Goal: Use online tool/utility: Utilize a website feature to perform a specific function

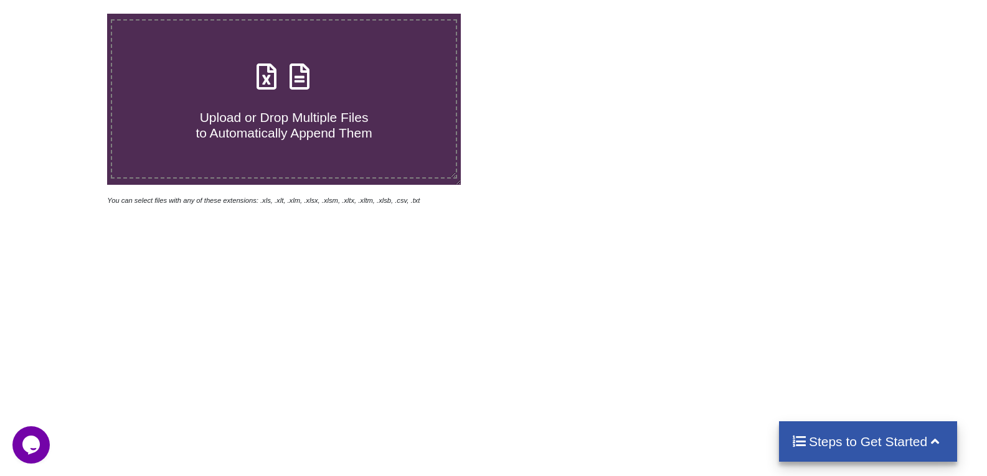
scroll to position [124, 0]
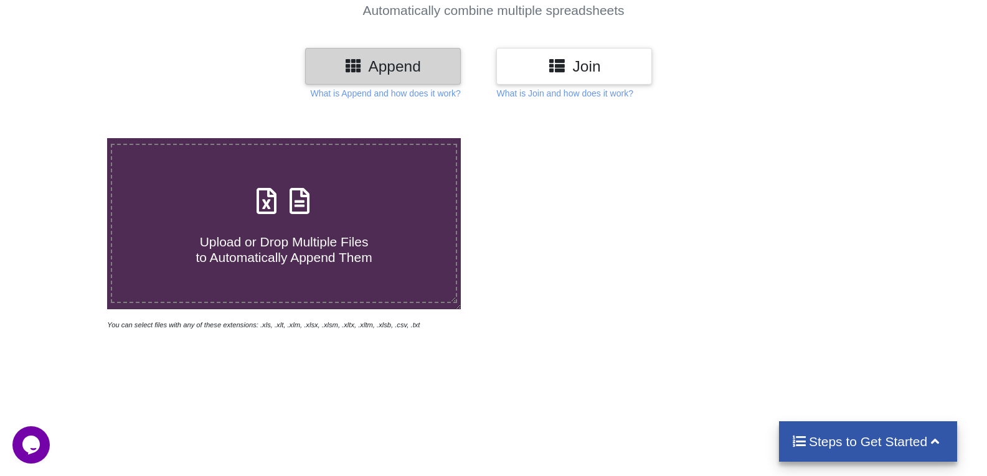
click at [291, 251] on span "Upload or Drop Multiple Files to Automatically Append Them" at bounding box center [283, 250] width 176 height 30
click at [68, 138] on input "Upload or Drop Multiple Files to Automatically Append Them" at bounding box center [68, 138] width 0 height 0
type input "C:\fakepath\Part-11.xlsx"
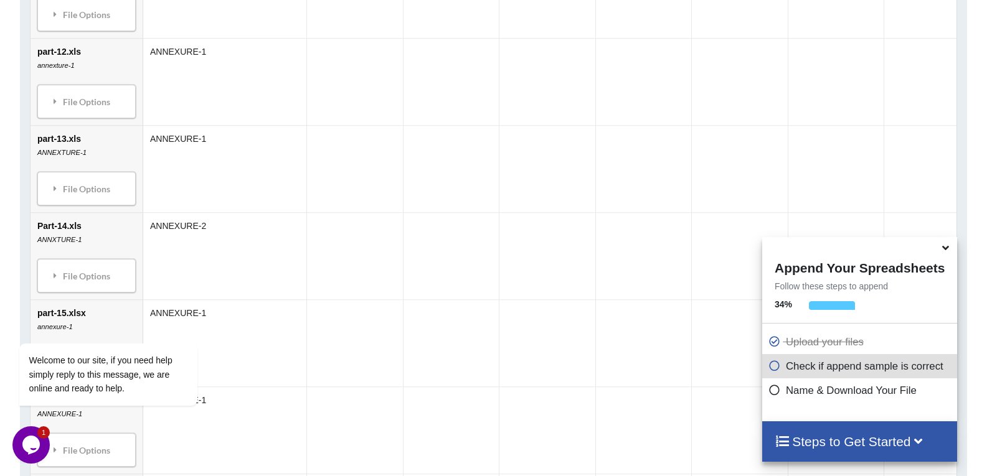
scroll to position [835, 0]
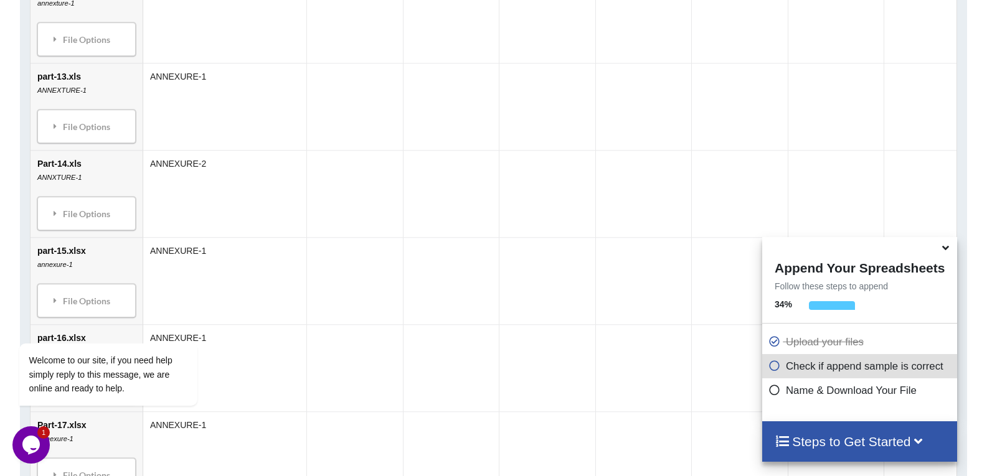
click at [773, 392] on icon at bounding box center [774, 388] width 12 height 11
click at [768, 392] on icon at bounding box center [774, 388] width 12 height 11
click at [820, 441] on h4 "Steps to Get Started" at bounding box center [859, 442] width 170 height 16
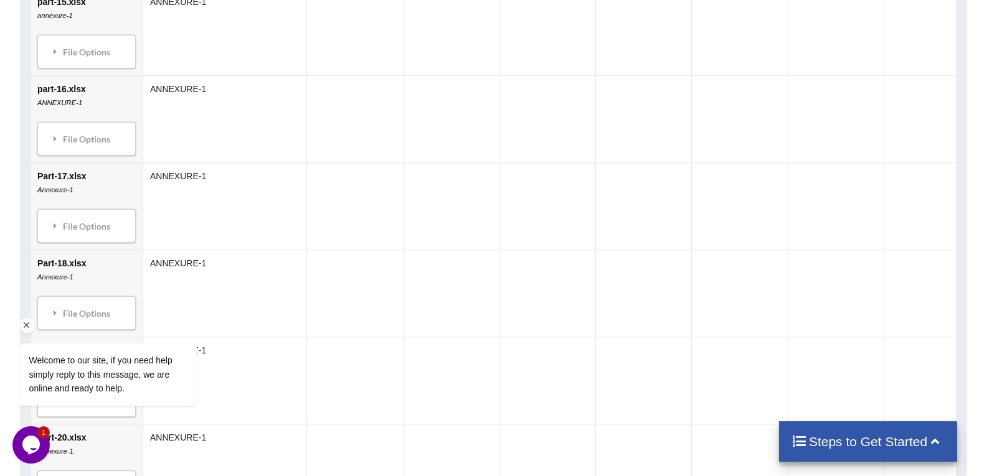
scroll to position [1395, 0]
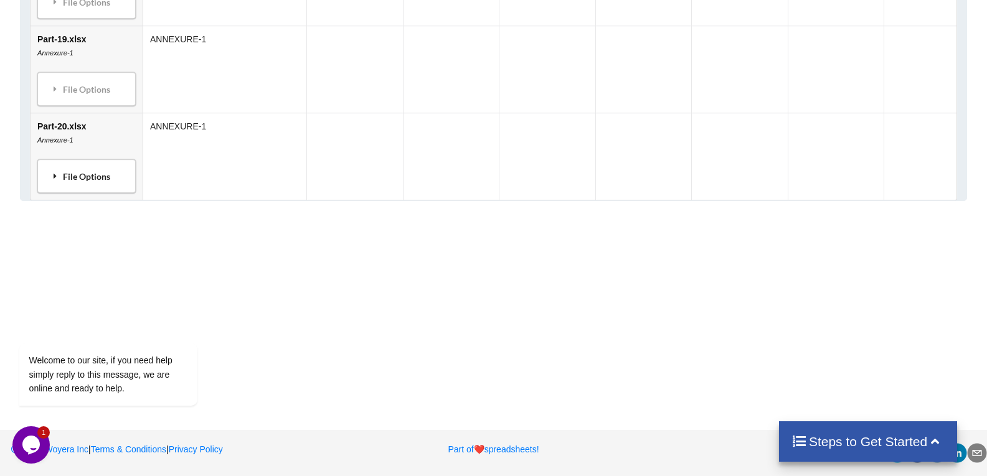
click at [82, 168] on div "File Options" at bounding box center [86, 176] width 91 height 26
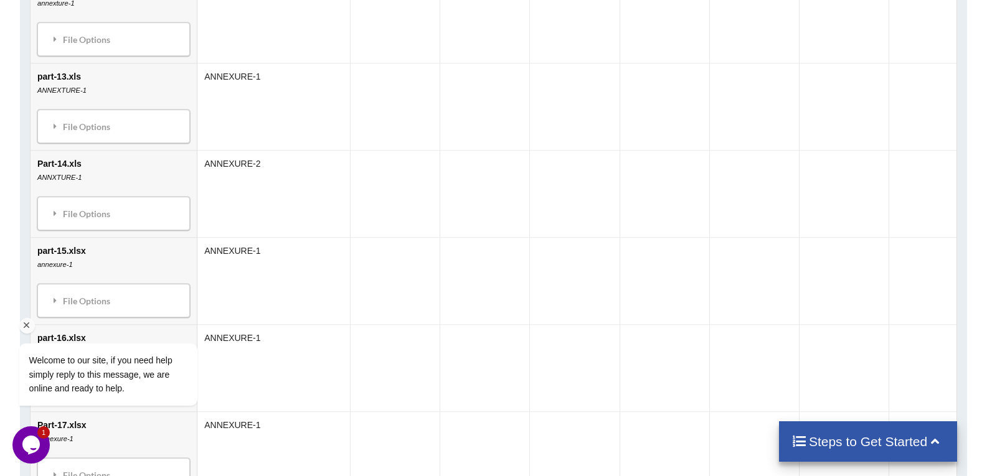
scroll to position [523, 0]
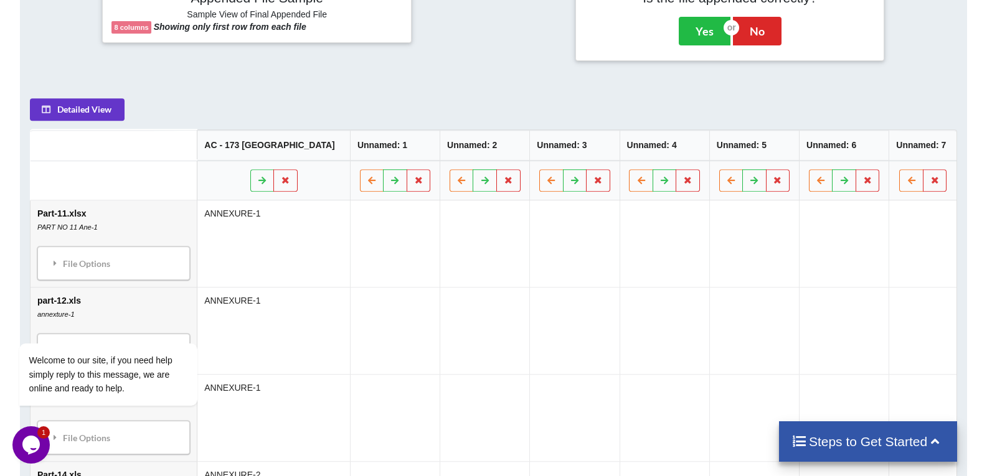
click at [929, 443] on icon at bounding box center [935, 440] width 16 height 13
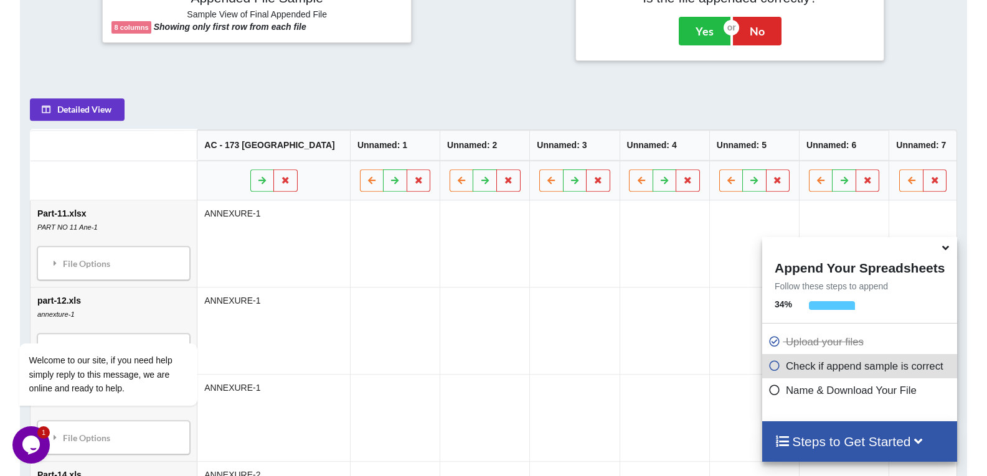
scroll to position [648, 0]
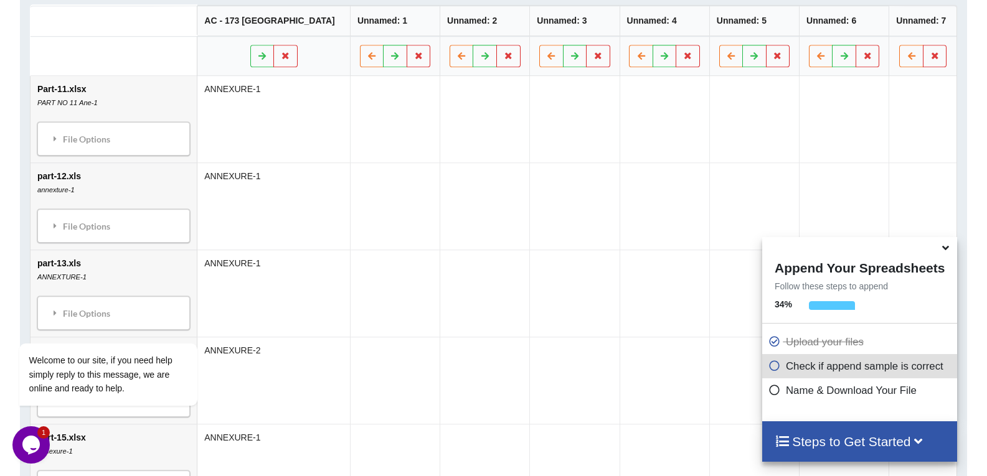
click at [771, 393] on icon at bounding box center [774, 388] width 12 height 11
click at [775, 389] on icon at bounding box center [774, 388] width 12 height 11
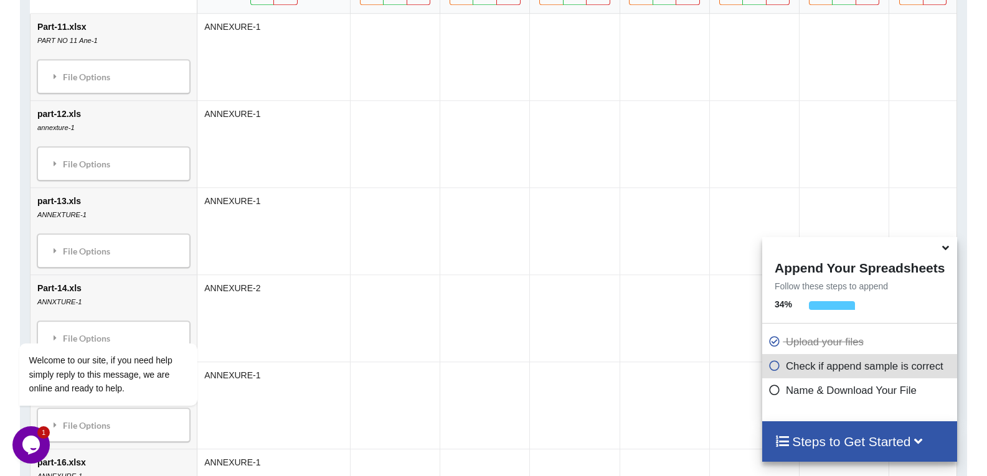
click at [827, 444] on h4 "Steps to Get Started" at bounding box center [859, 442] width 170 height 16
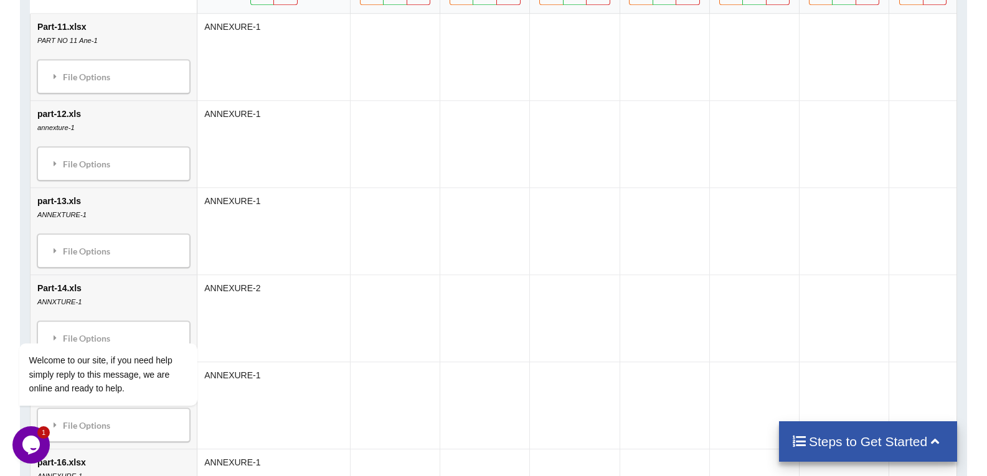
click at [840, 441] on h4 "Steps to Get Started" at bounding box center [868, 442] width 154 height 16
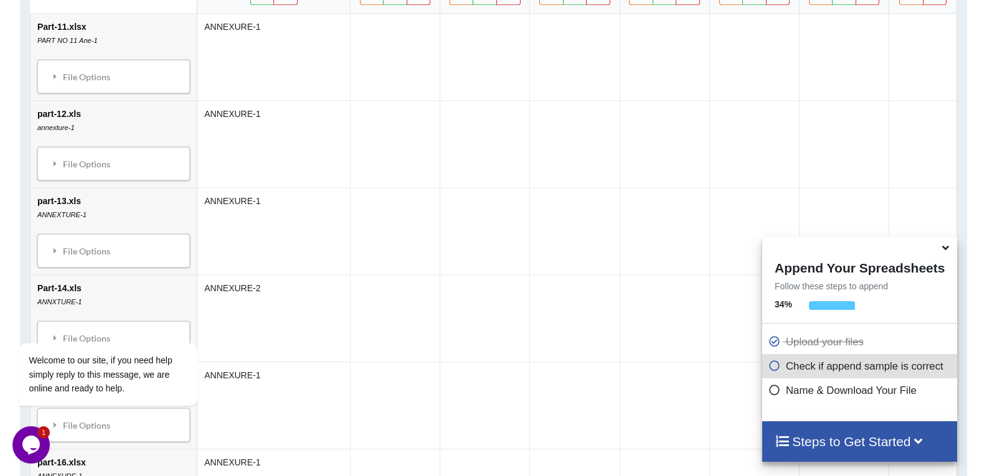
click at [894, 436] on h4 "Steps to Get Started" at bounding box center [859, 442] width 170 height 16
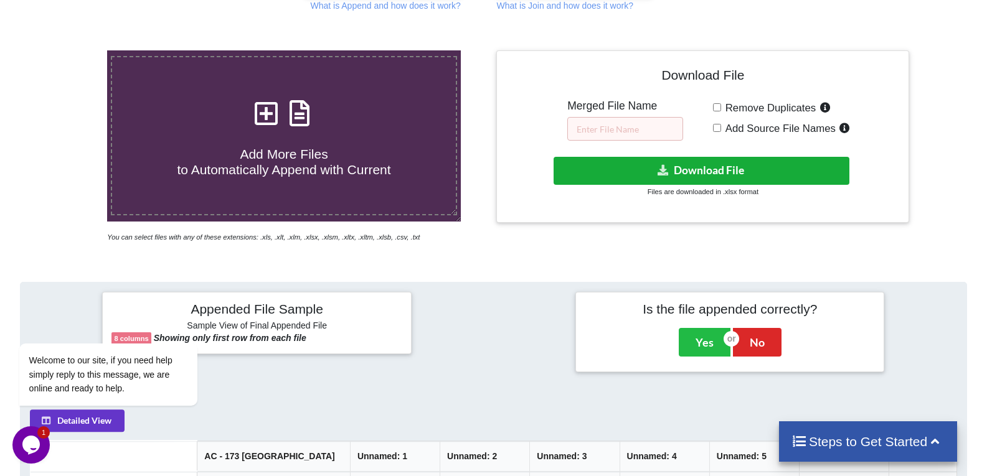
scroll to position [150, 0]
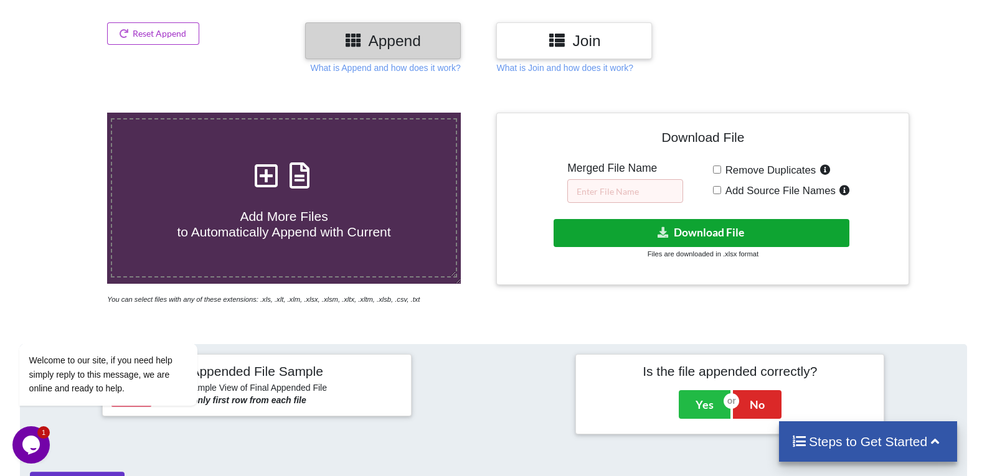
click at [609, 225] on button "Download File" at bounding box center [701, 233] width 296 height 28
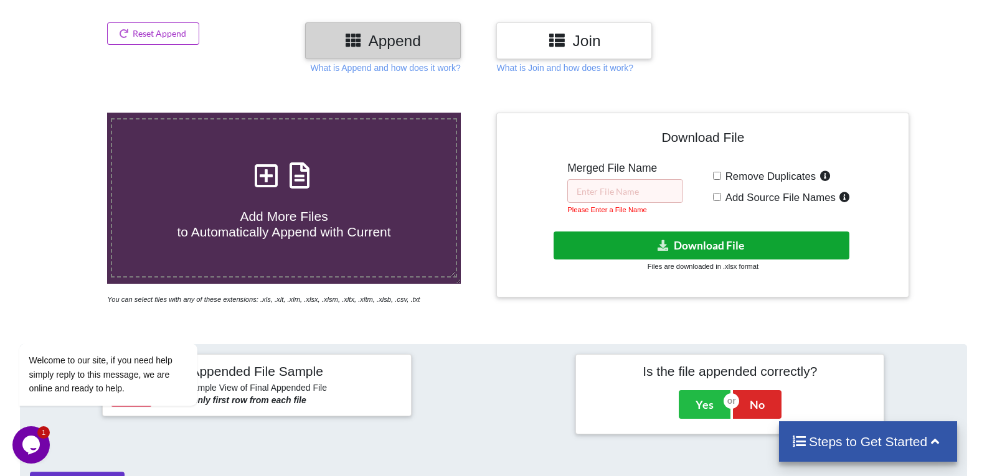
click at [614, 241] on button "Download File" at bounding box center [701, 246] width 296 height 28
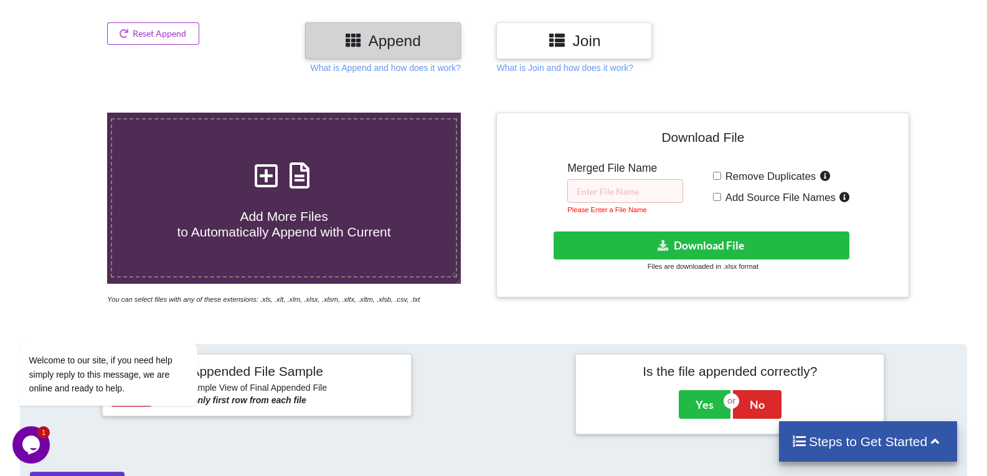
click at [614, 279] on div "Download File Merged File Name Please Enter a File Name Remove Duplicates Add S…" at bounding box center [702, 205] width 394 height 166
click at [619, 190] on input "text" at bounding box center [625, 191] width 116 height 24
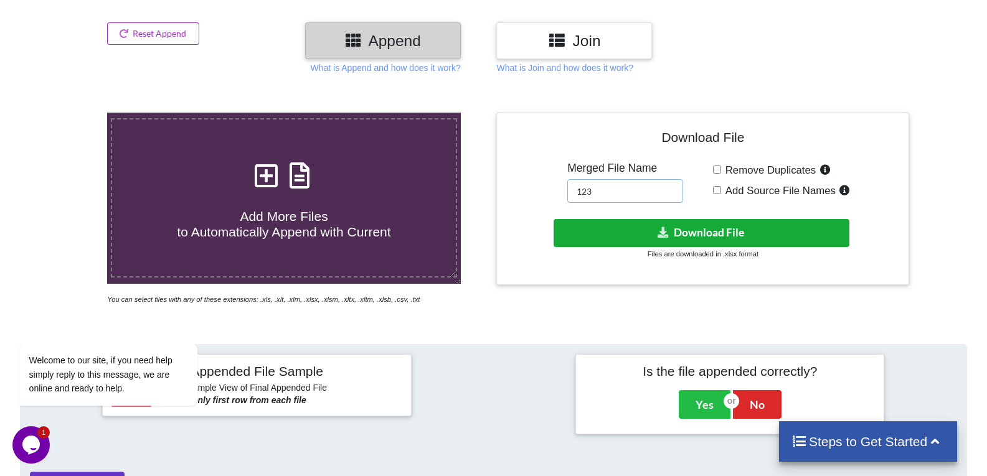
type input "123"
click at [640, 233] on button "Download File" at bounding box center [701, 233] width 296 height 28
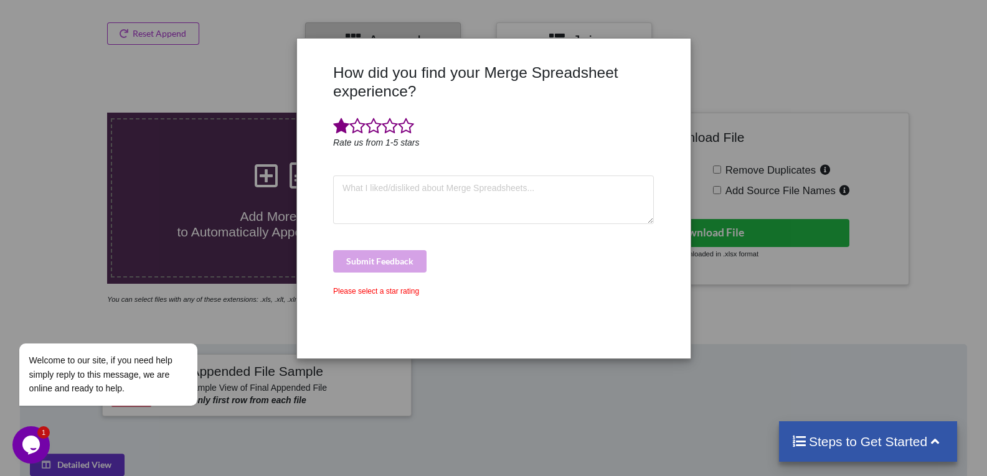
click at [339, 124] on span at bounding box center [341, 126] width 16 height 17
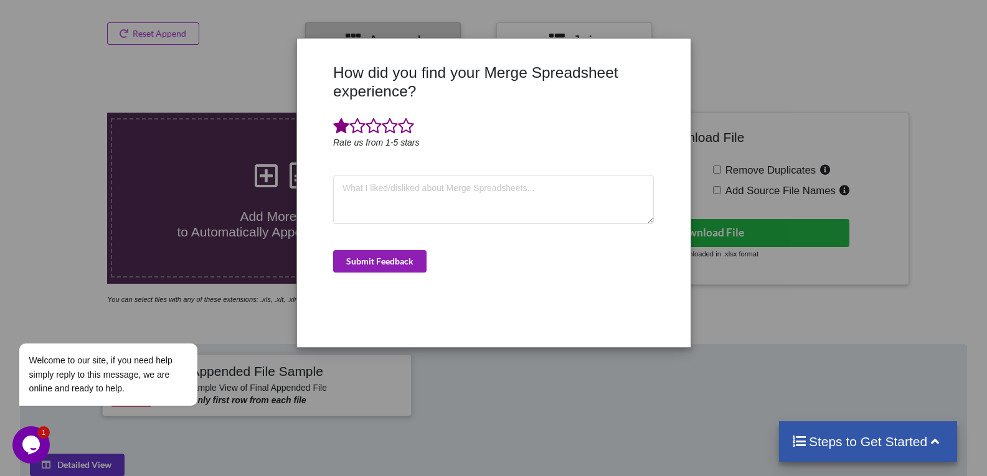
click at [392, 257] on button "Submit Feedback" at bounding box center [379, 261] width 93 height 22
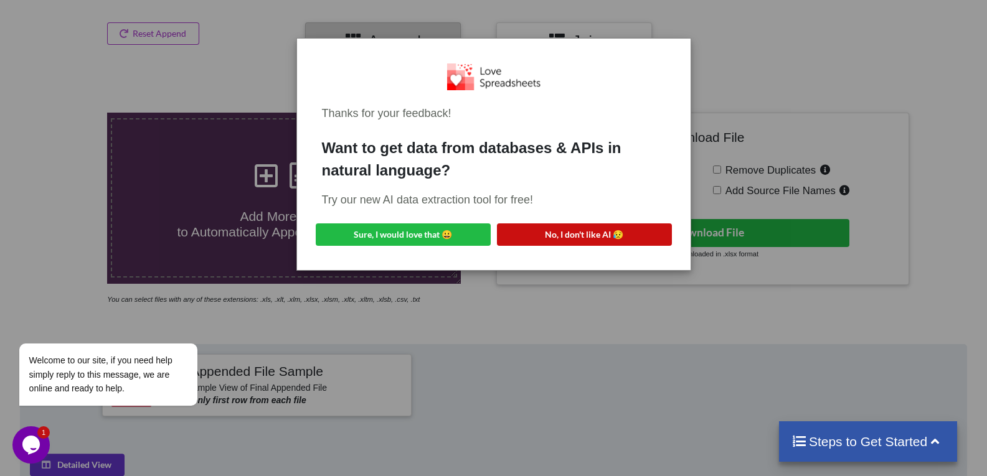
click at [555, 238] on button "No, I don't like AI 😥" at bounding box center [584, 234] width 175 height 22
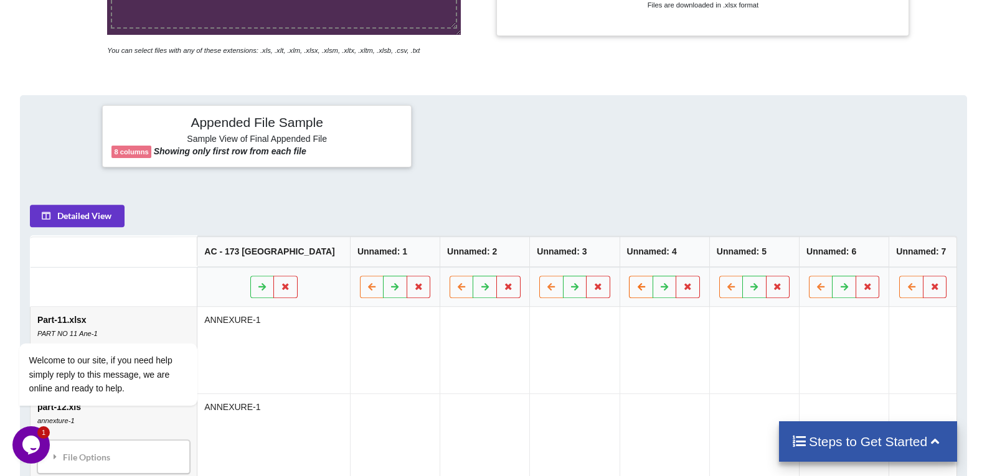
scroll to position [461, 0]
